Goal: Task Accomplishment & Management: Complete application form

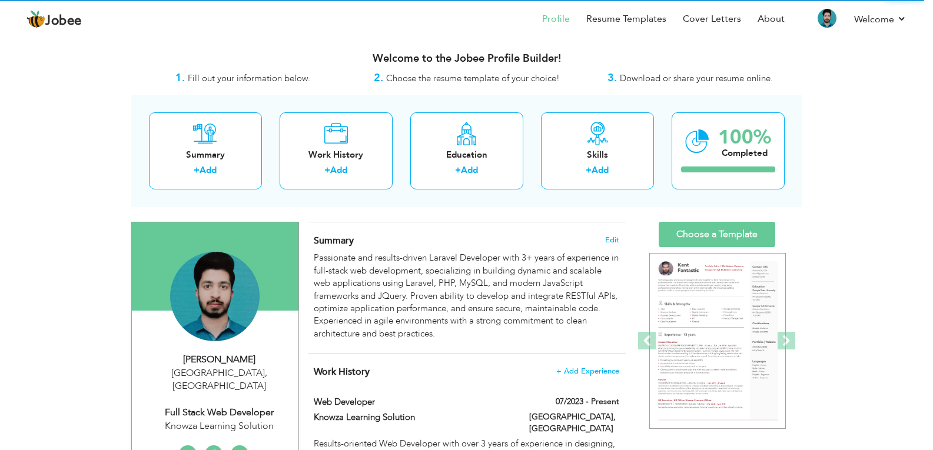
scroll to position [1369, 0]
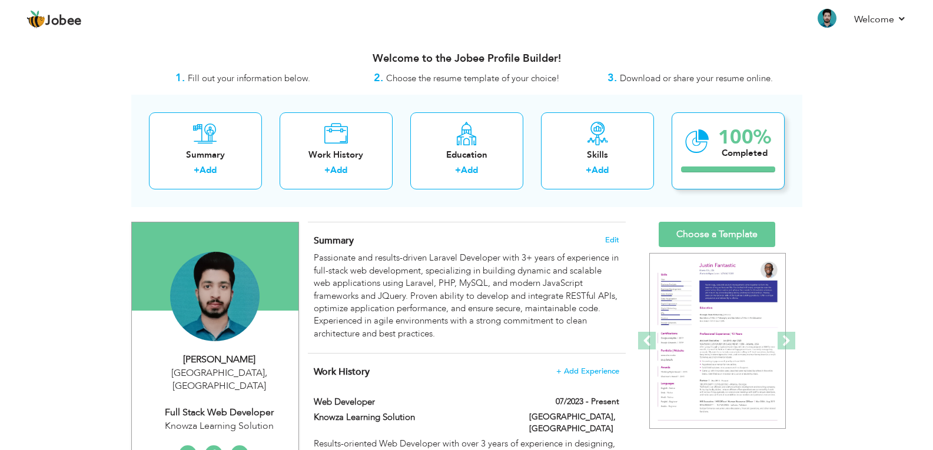
click at [701, 149] on icon at bounding box center [697, 141] width 24 height 39
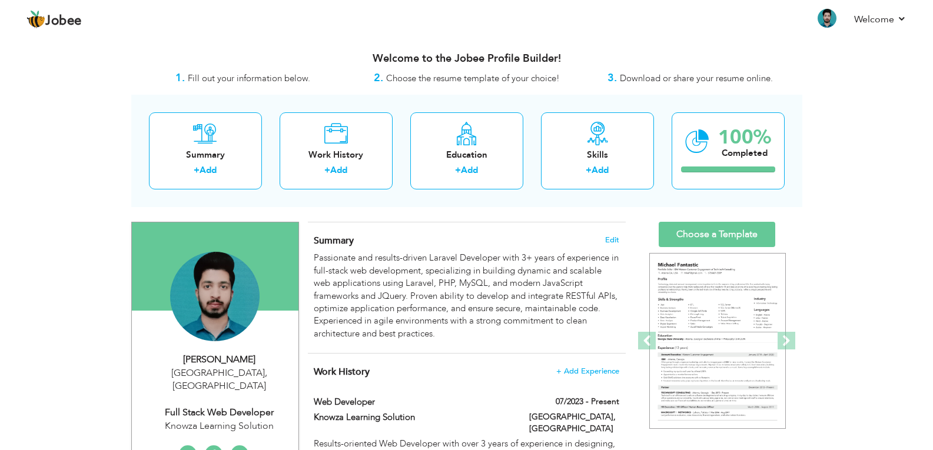
click at [649, 80] on span "Download or share your resume online." at bounding box center [696, 78] width 153 height 12
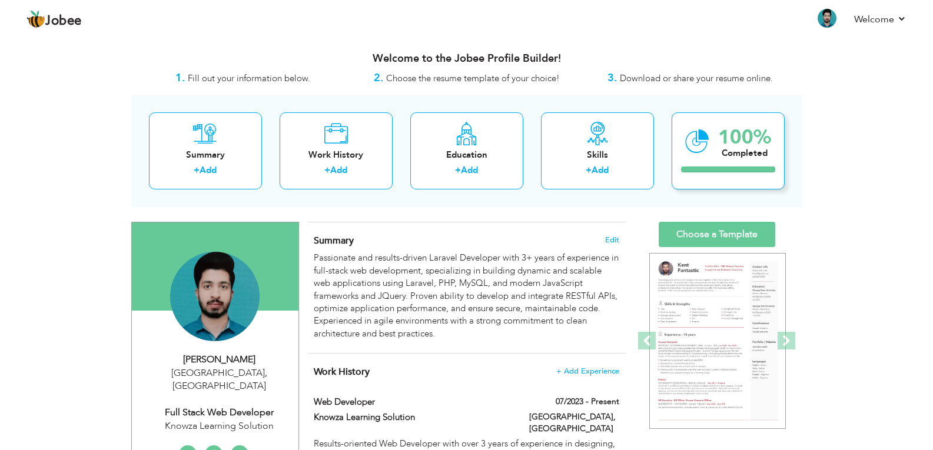
click at [728, 158] on div "Completed" at bounding box center [744, 153] width 53 height 12
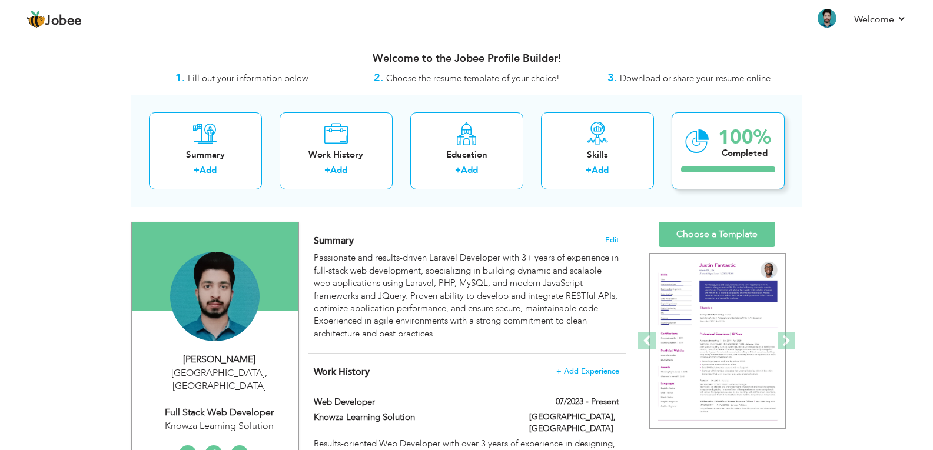
click at [729, 155] on div "Completed" at bounding box center [744, 153] width 53 height 12
click at [729, 154] on div "Completed" at bounding box center [744, 153] width 53 height 12
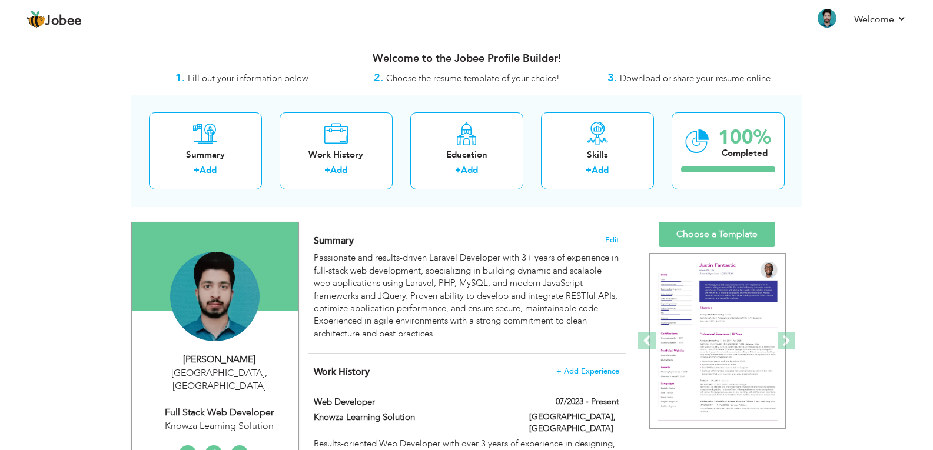
click at [633, 81] on span "Download or share your resume online." at bounding box center [696, 78] width 153 height 12
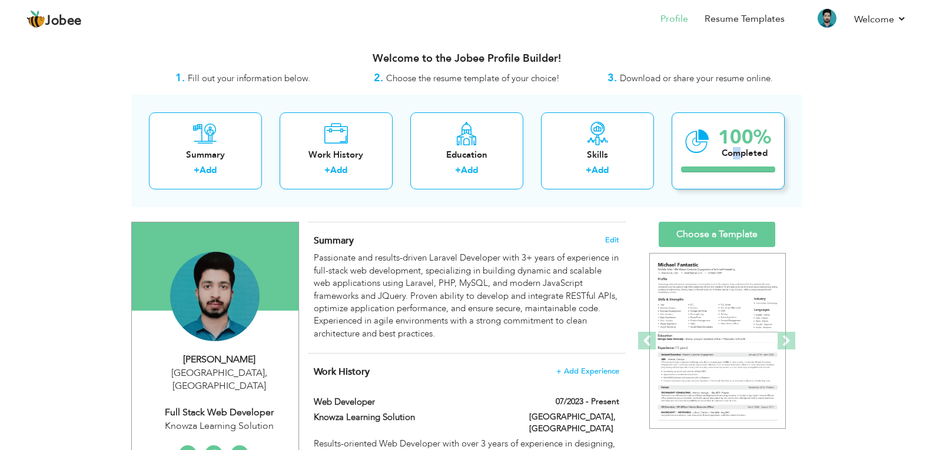
click at [736, 150] on div "Completed" at bounding box center [744, 153] width 53 height 12
click at [684, 139] on div "100% Completed" at bounding box center [727, 150] width 113 height 77
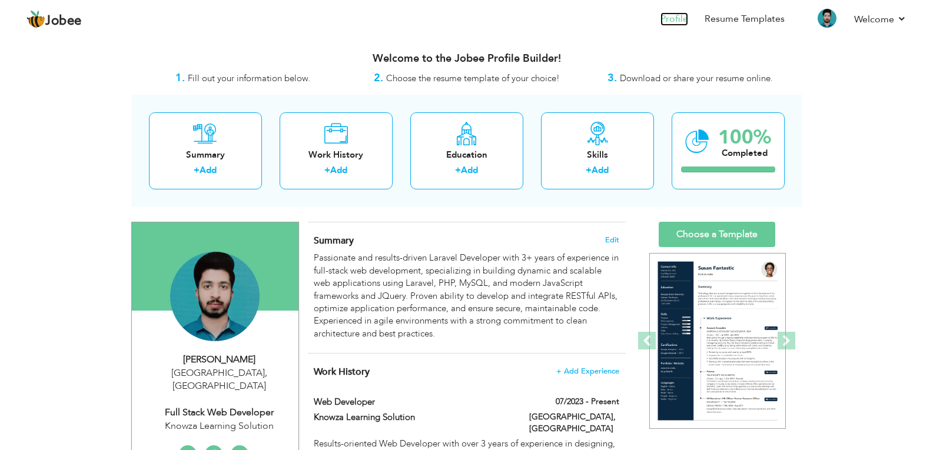
click at [668, 15] on link "Profile" at bounding box center [674, 19] width 28 height 14
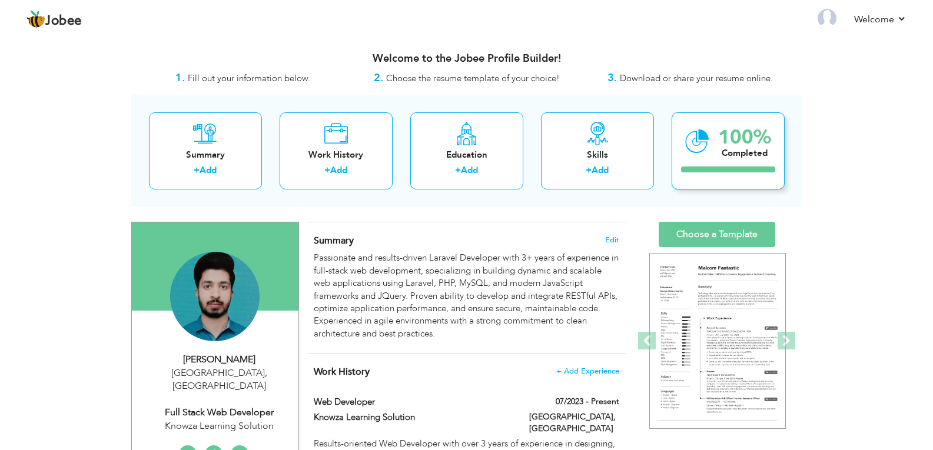
click at [712, 145] on div "100% Completed" at bounding box center [727, 150] width 113 height 77
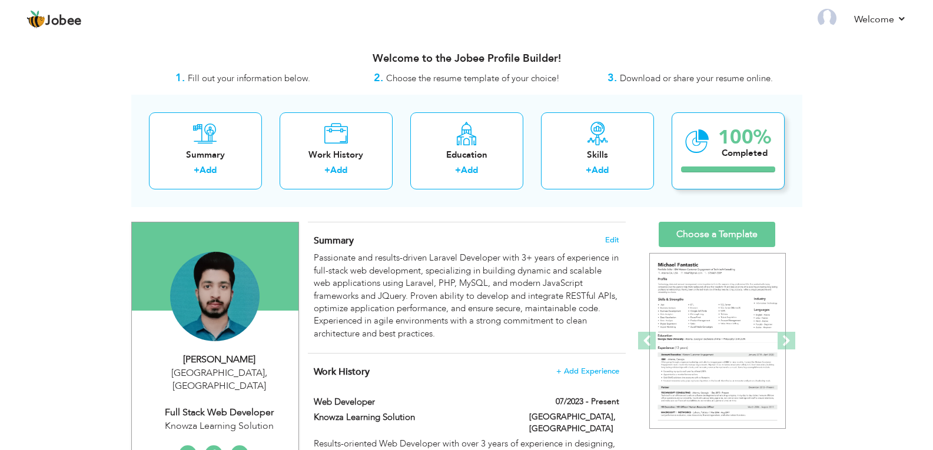
click at [718, 152] on div "Completed" at bounding box center [744, 153] width 53 height 12
click at [716, 151] on div "100% Completed" at bounding box center [727, 150] width 113 height 77
click at [696, 139] on icon at bounding box center [697, 141] width 24 height 39
